Goal: Check status

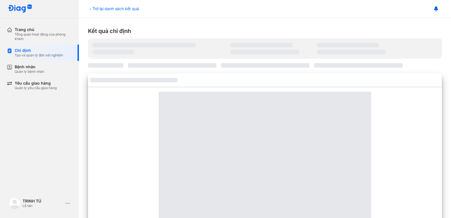
click at [135, 6] on div "Trở lại danh sách kết quả" at bounding box center [113, 9] width 51 height 6
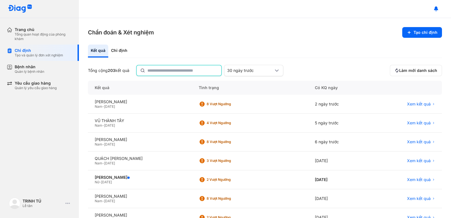
click at [190, 71] on input "text" at bounding box center [182, 70] width 70 height 10
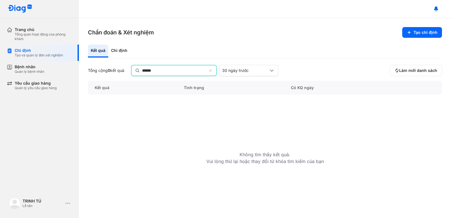
type input "******"
